Goal: Task Accomplishment & Management: Complete application form

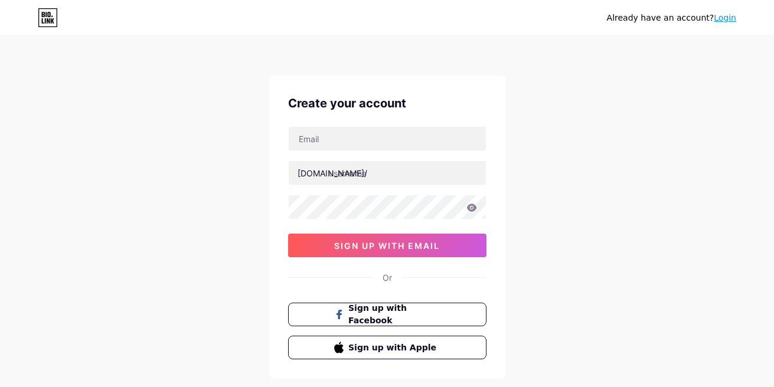
scroll to position [64, 0]
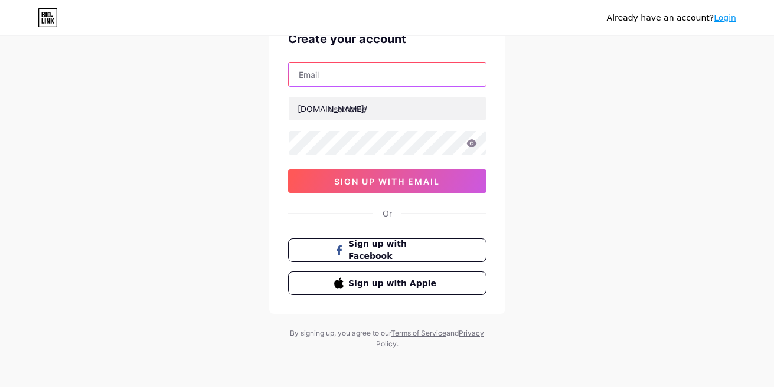
click at [353, 74] on input "text" at bounding box center [387, 75] width 197 height 24
click at [349, 75] on input "[EMAIL_ADDRESS][DOMAIN_NAME]" at bounding box center [387, 75] width 197 height 24
type input "[EMAIL_ADDRESS][DOMAIN_NAME]"
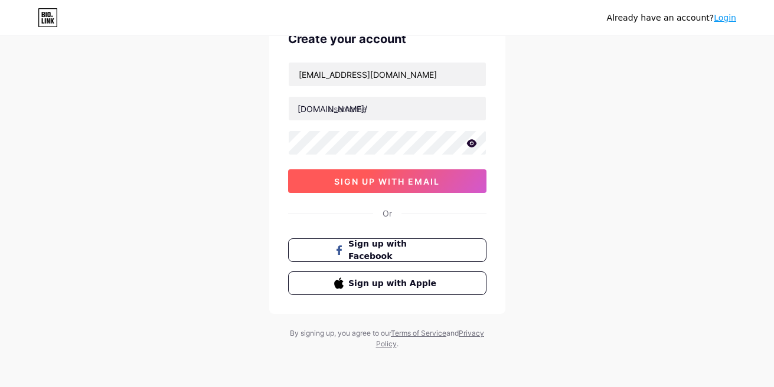
click at [369, 178] on span "sign up with email" at bounding box center [387, 181] width 106 height 10
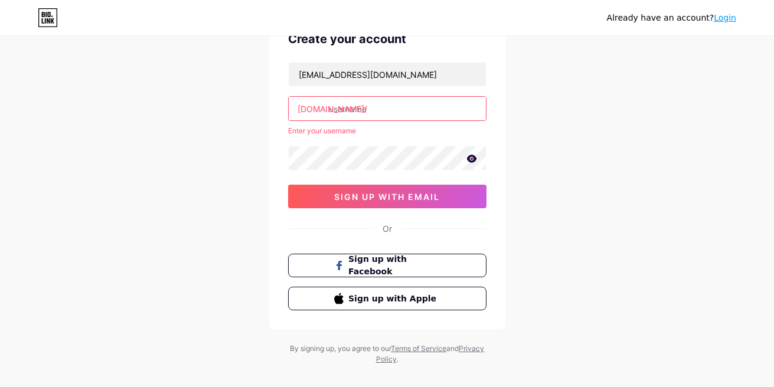
click at [373, 111] on input "text" at bounding box center [387, 109] width 197 height 24
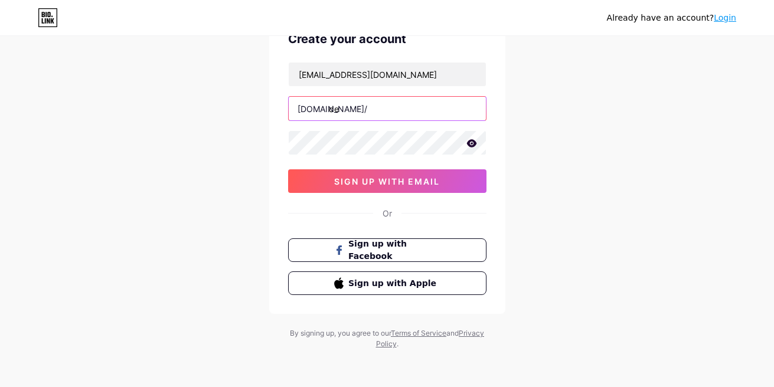
type input "d"
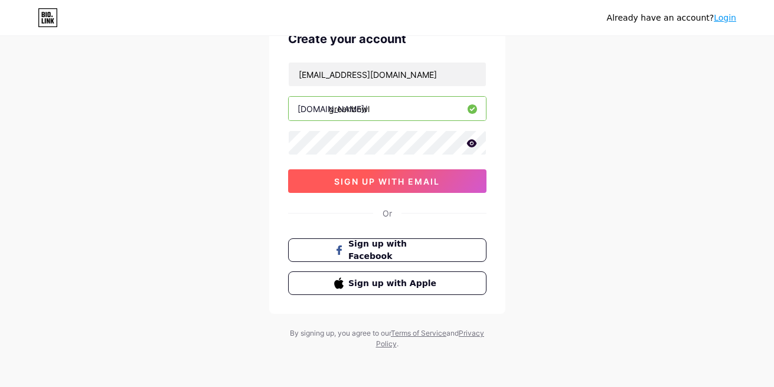
type input "greenbowl"
click at [390, 178] on span "sign up with email" at bounding box center [387, 181] width 106 height 10
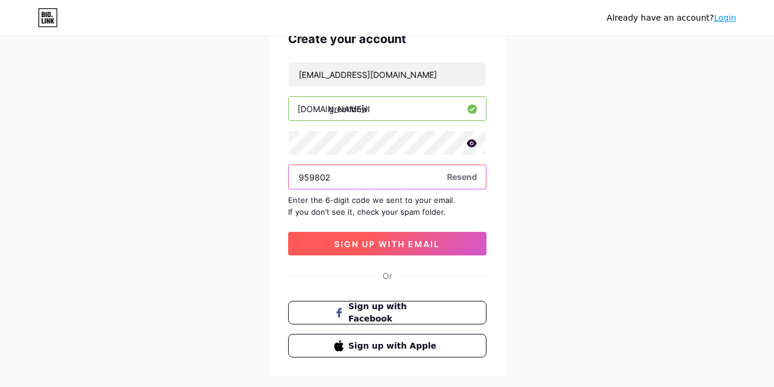
type input "959802"
click at [387, 251] on button "sign up with email" at bounding box center [387, 244] width 198 height 24
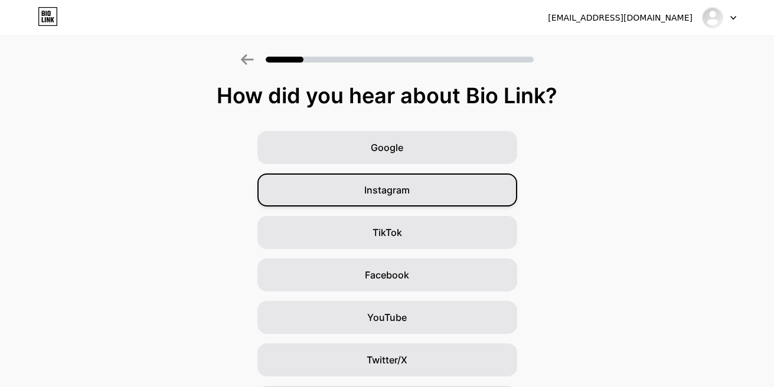
click at [433, 193] on div "Instagram" at bounding box center [387, 190] width 260 height 33
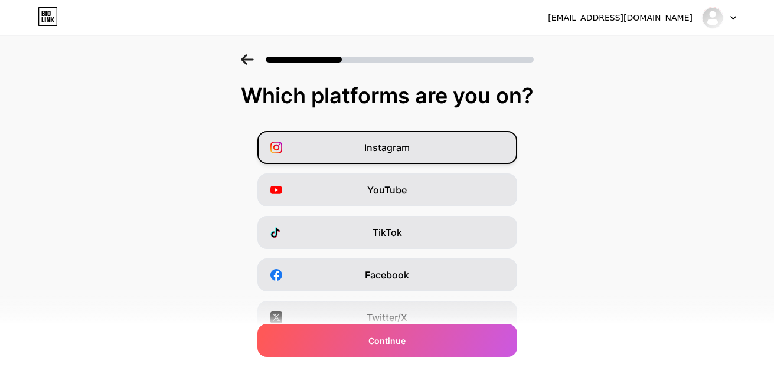
click at [418, 148] on div "Instagram" at bounding box center [387, 147] width 260 height 33
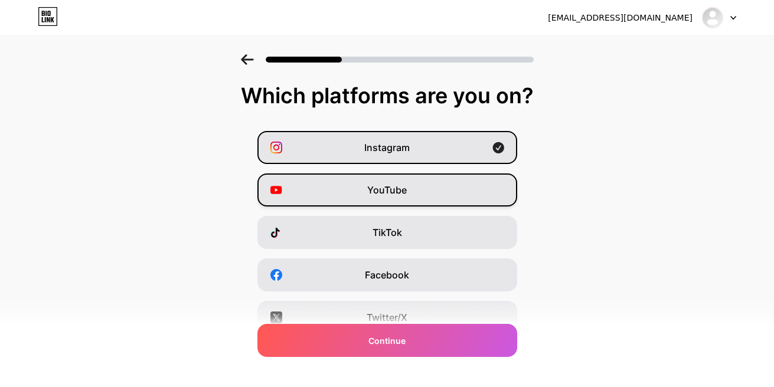
click at [417, 193] on div "YouTube" at bounding box center [387, 190] width 260 height 33
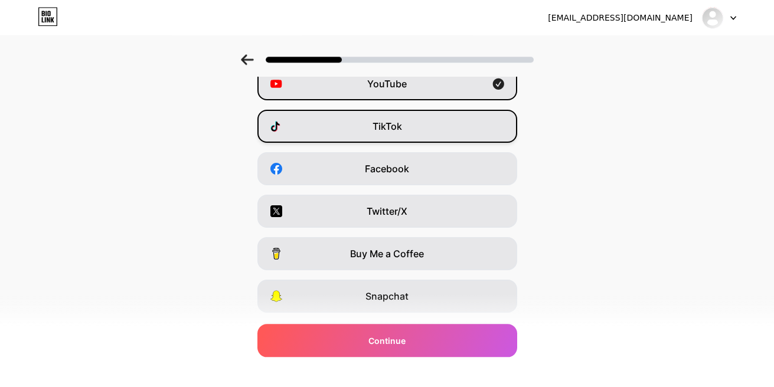
scroll to position [181, 0]
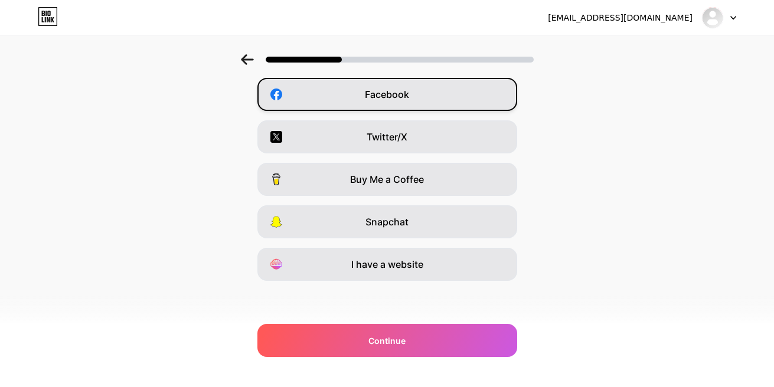
click at [441, 100] on div "Facebook" at bounding box center [387, 94] width 260 height 33
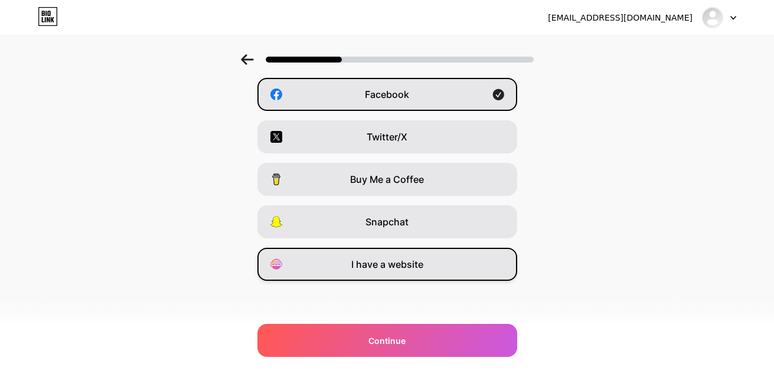
click at [420, 252] on div "I have a website" at bounding box center [387, 264] width 260 height 33
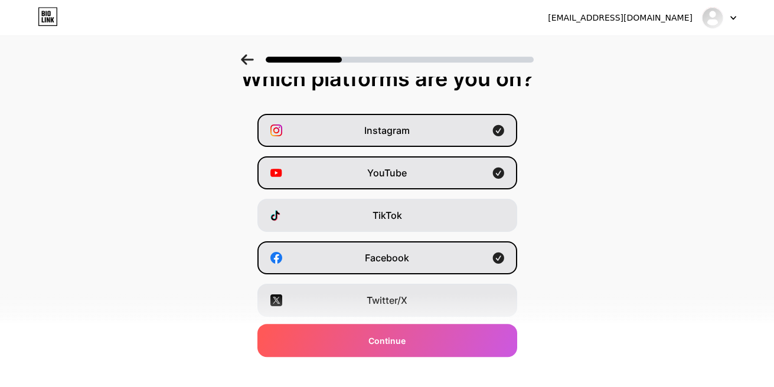
scroll to position [0, 0]
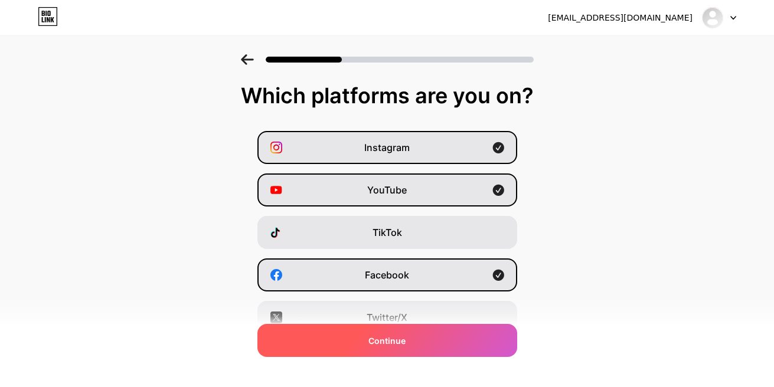
click at [398, 346] on span "Continue" at bounding box center [386, 341] width 37 height 12
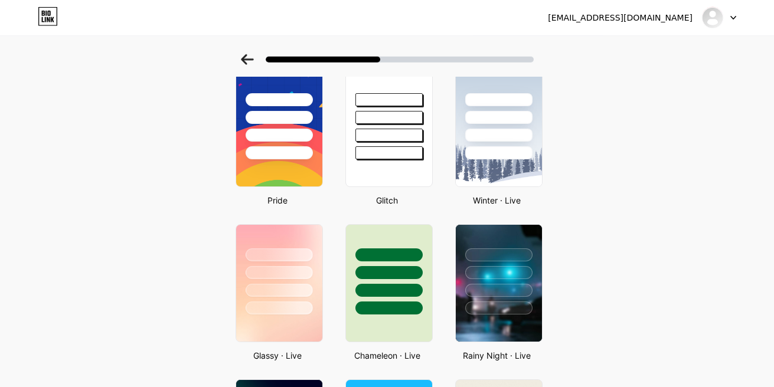
scroll to position [269, 0]
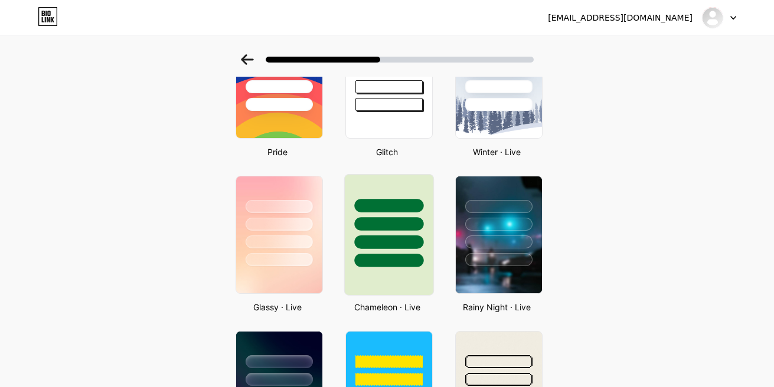
click at [418, 270] on div at bounding box center [389, 235] width 90 height 122
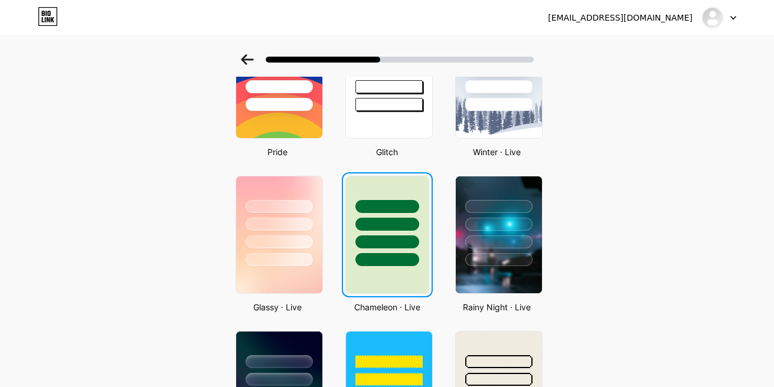
scroll to position [0, 0]
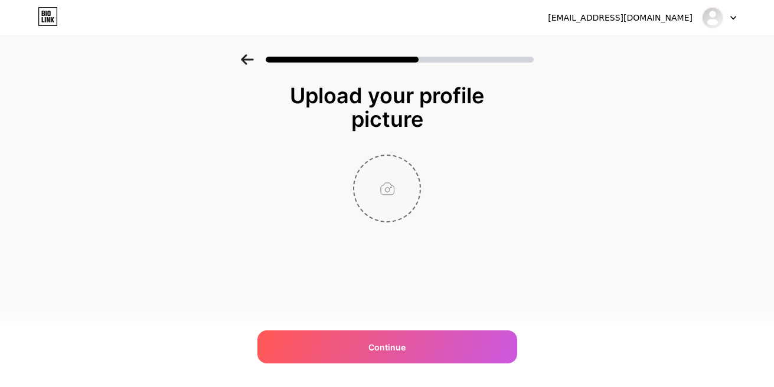
click at [390, 185] on input "file" at bounding box center [387, 189] width 66 height 66
type input "C:\fakepath\Untitled.jpeg"
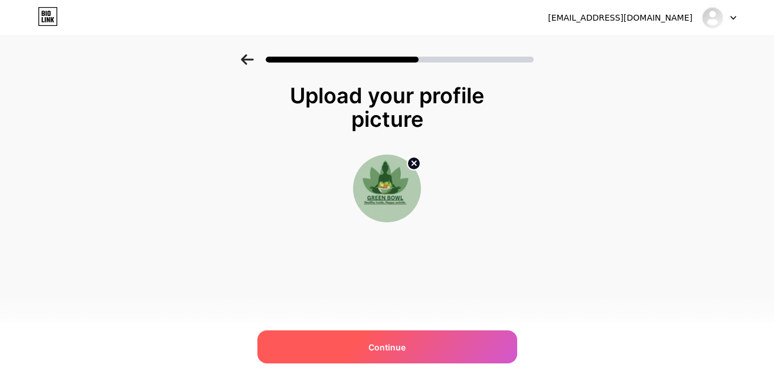
click at [400, 342] on span "Continue" at bounding box center [386, 347] width 37 height 12
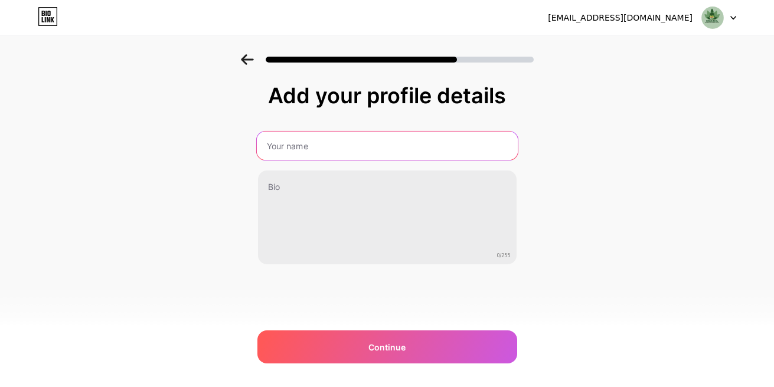
click at [408, 155] on input "text" at bounding box center [386, 146] width 261 height 28
type input "Green Bowl"
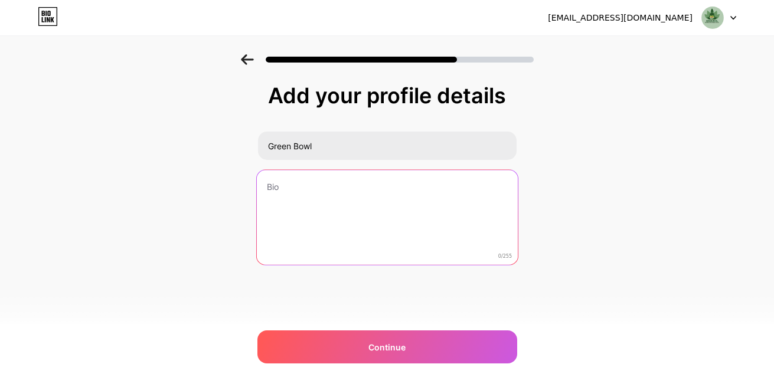
click at [365, 208] on textarea at bounding box center [386, 218] width 261 height 96
paste textarea "Your daily bowl of wellness, made with love, freshness, and care for every gene…"
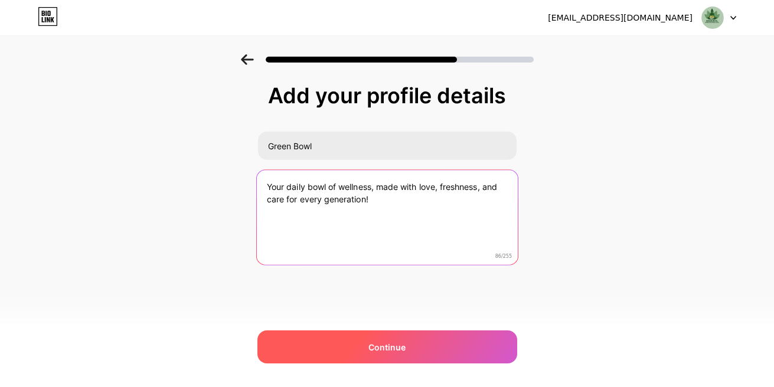
type textarea "Your daily bowl of wellness, made with love, freshness, and care for every gene…"
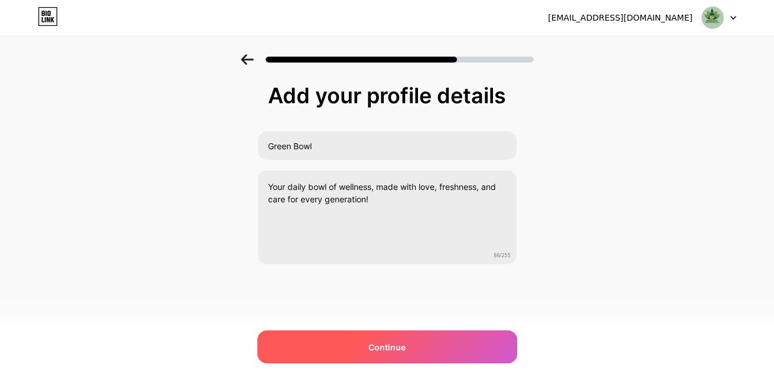
click at [378, 351] on span "Continue" at bounding box center [386, 347] width 37 height 12
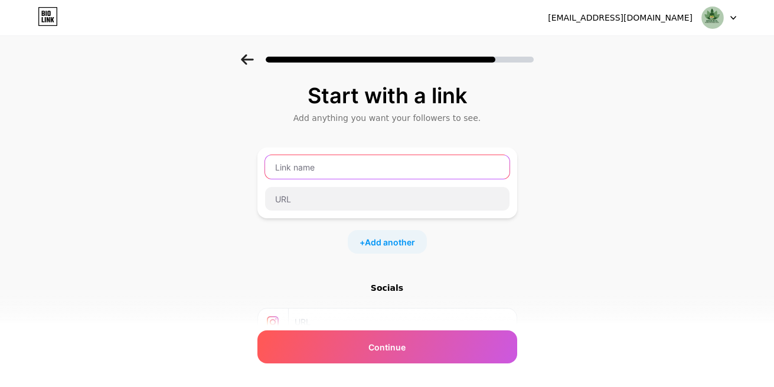
click at [343, 170] on input "text" at bounding box center [387, 167] width 244 height 24
type input "I"
type input "Facbook"
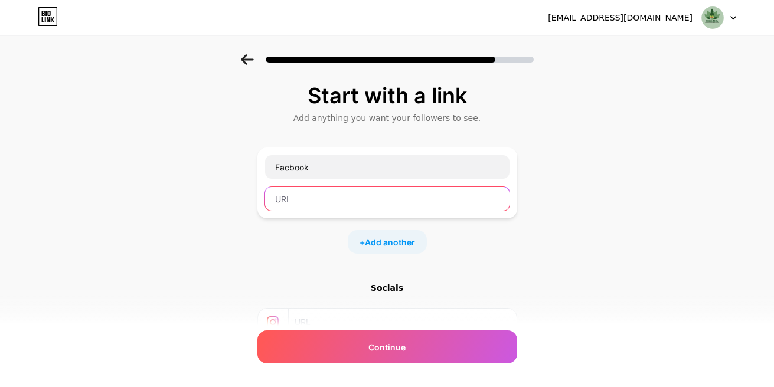
click at [331, 195] on input "text" at bounding box center [387, 199] width 244 height 24
paste input "[URL][DOMAIN_NAME]"
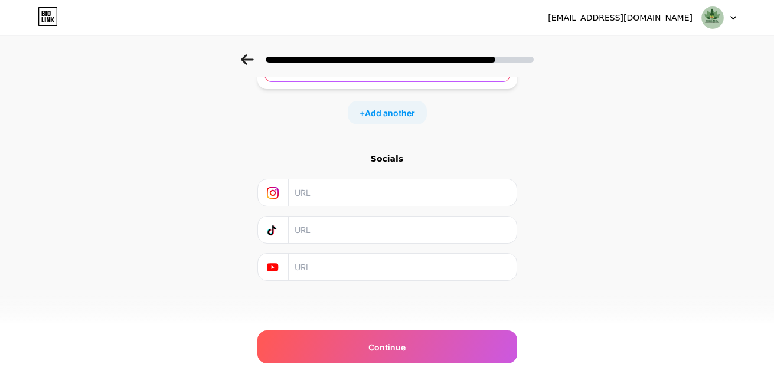
type input "[URL][DOMAIN_NAME]"
click at [344, 188] on input "text" at bounding box center [402, 192] width 214 height 27
paste input "[URL][DOMAIN_NAME][DOMAIN_NAME]"
type input "[URL][DOMAIN_NAME][DOMAIN_NAME]"
click at [337, 274] on input "text" at bounding box center [402, 267] width 214 height 27
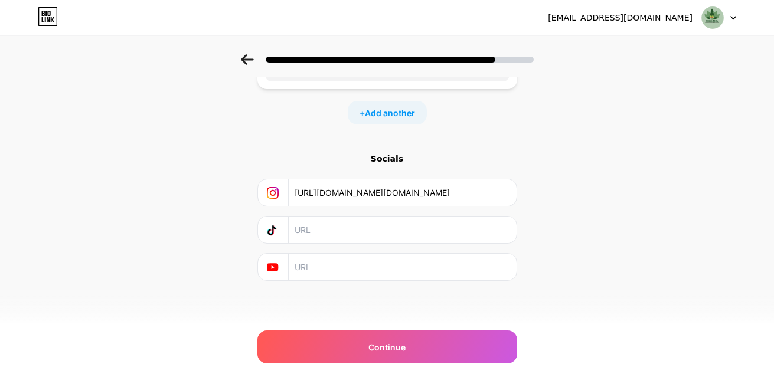
paste input "[URL][DOMAIN_NAME]"
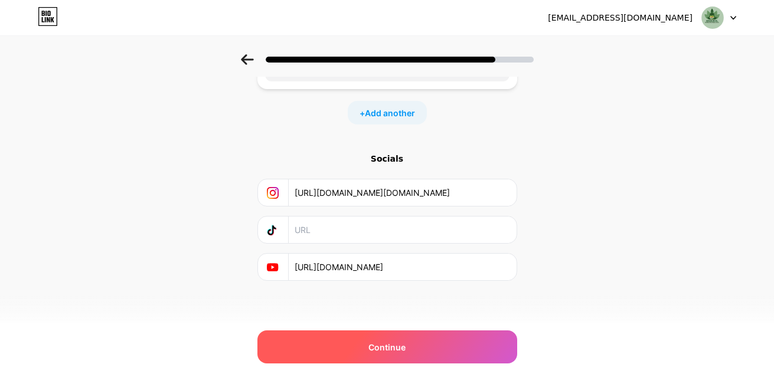
type input "[URL][DOMAIN_NAME]"
click at [409, 342] on div "Continue" at bounding box center [387, 347] width 260 height 33
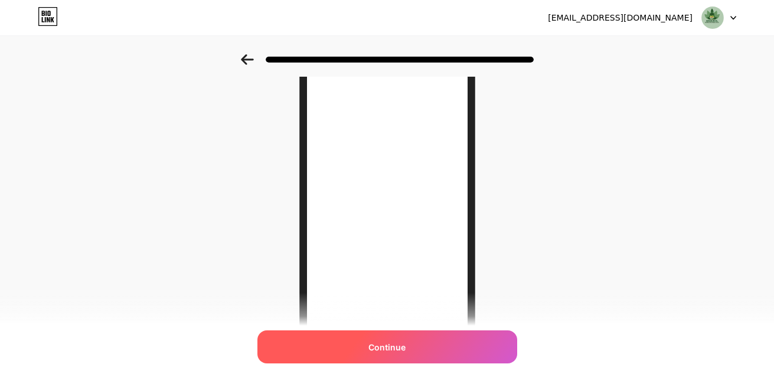
scroll to position [0, 0]
